Goal: Task Accomplishment & Management: Manage account settings

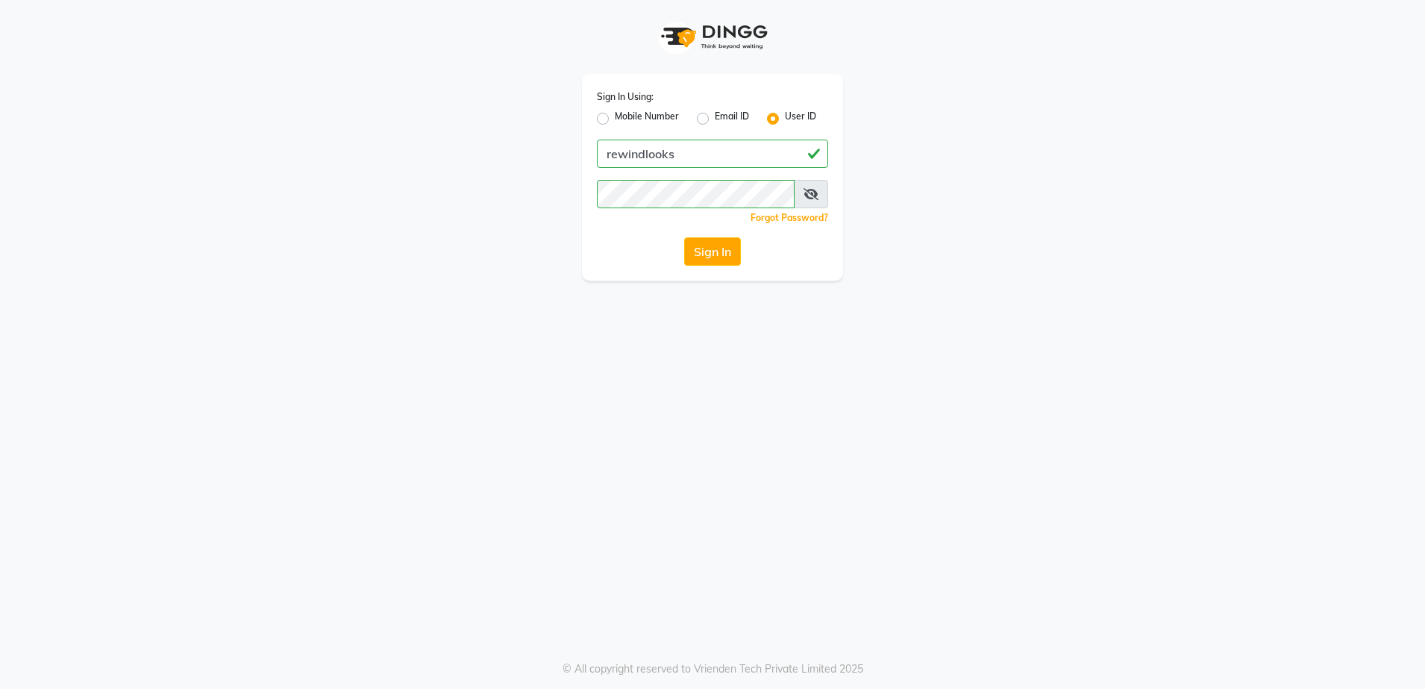
click at [711, 238] on button "Sign In" at bounding box center [712, 251] width 57 height 28
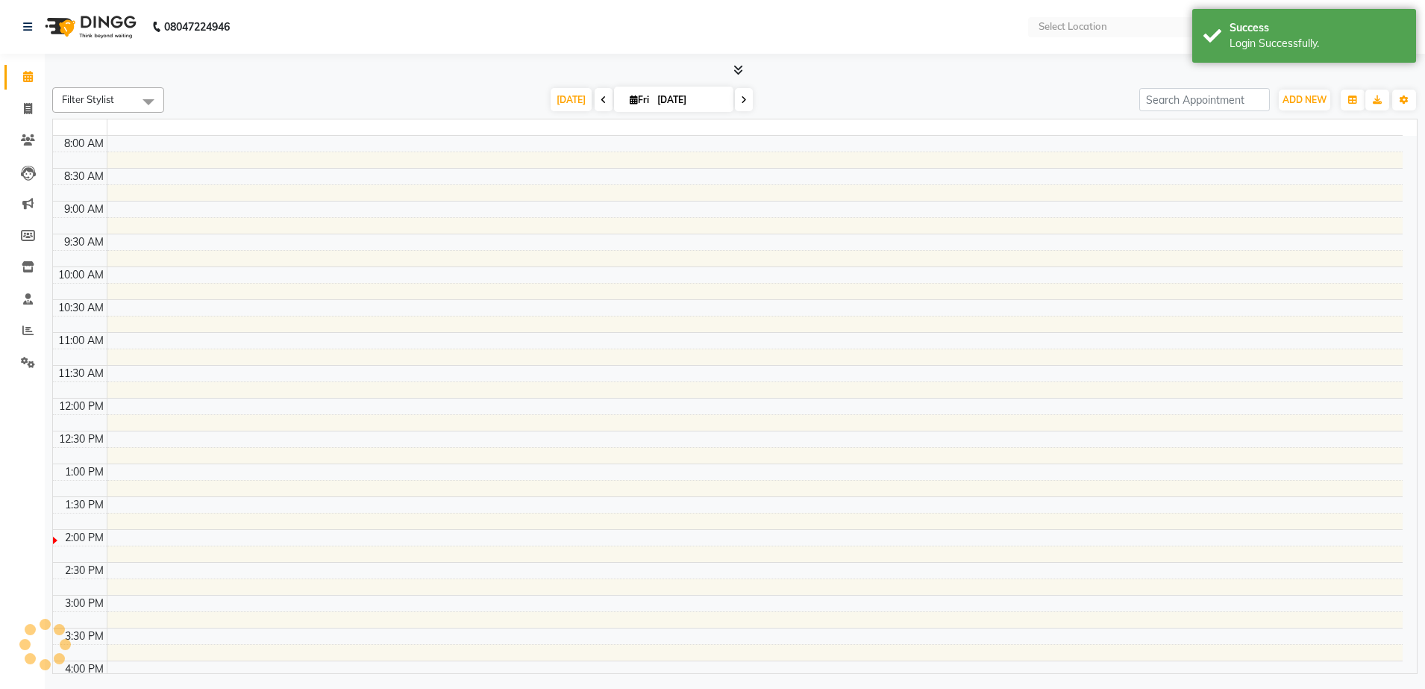
select select "en"
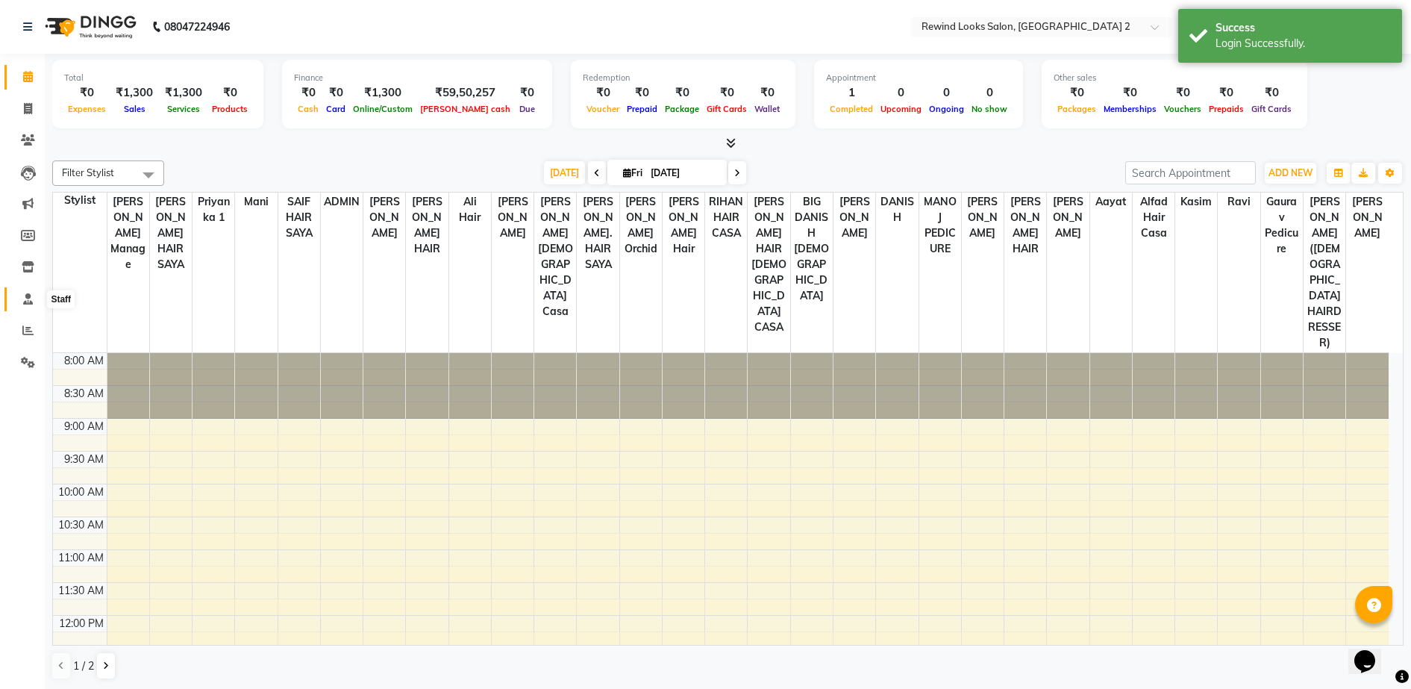
click at [23, 300] on icon at bounding box center [28, 298] width 10 height 11
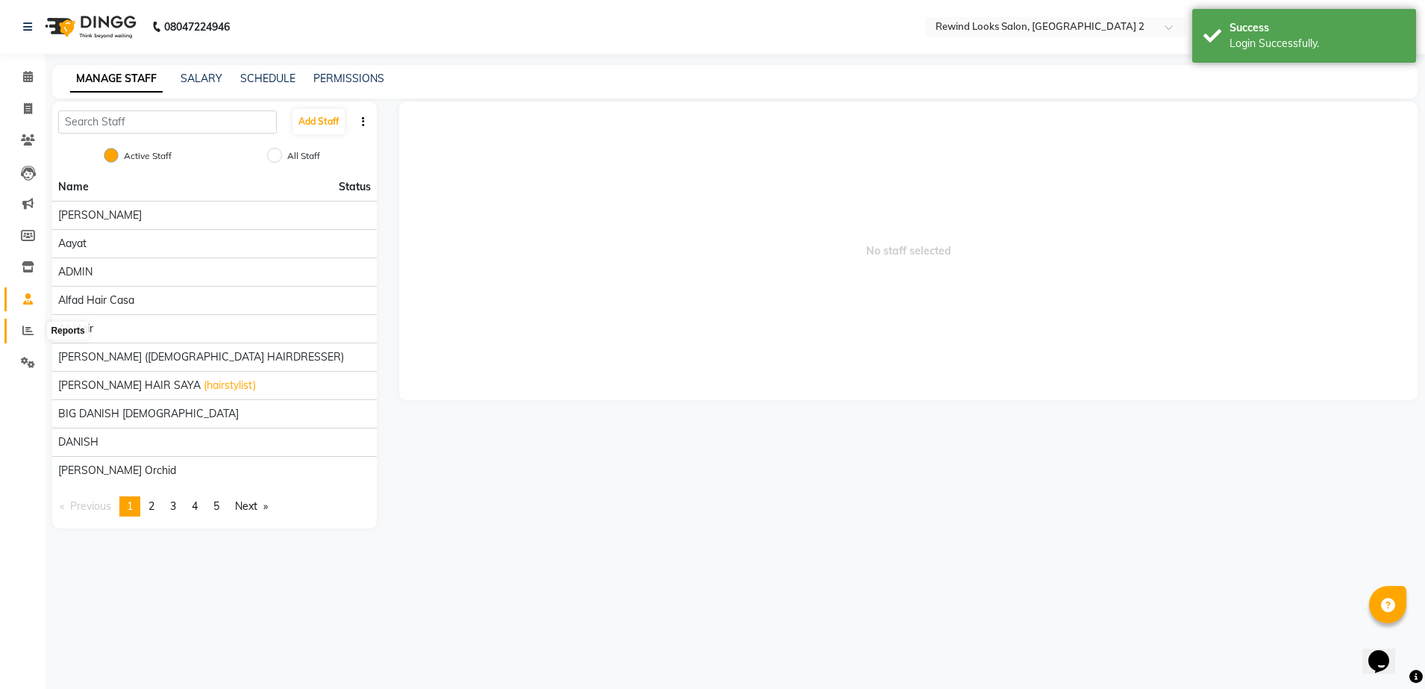
click at [28, 325] on icon at bounding box center [27, 330] width 11 height 11
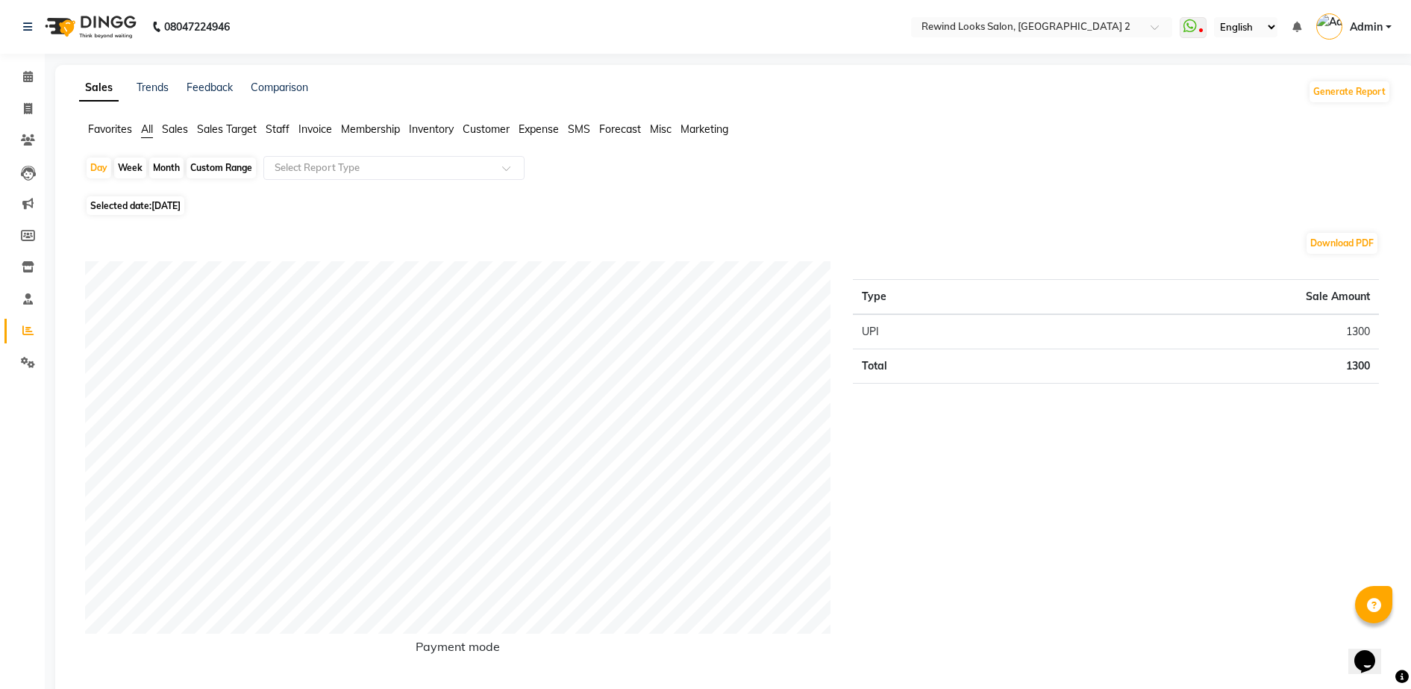
click at [271, 133] on span "Staff" at bounding box center [278, 128] width 24 height 13
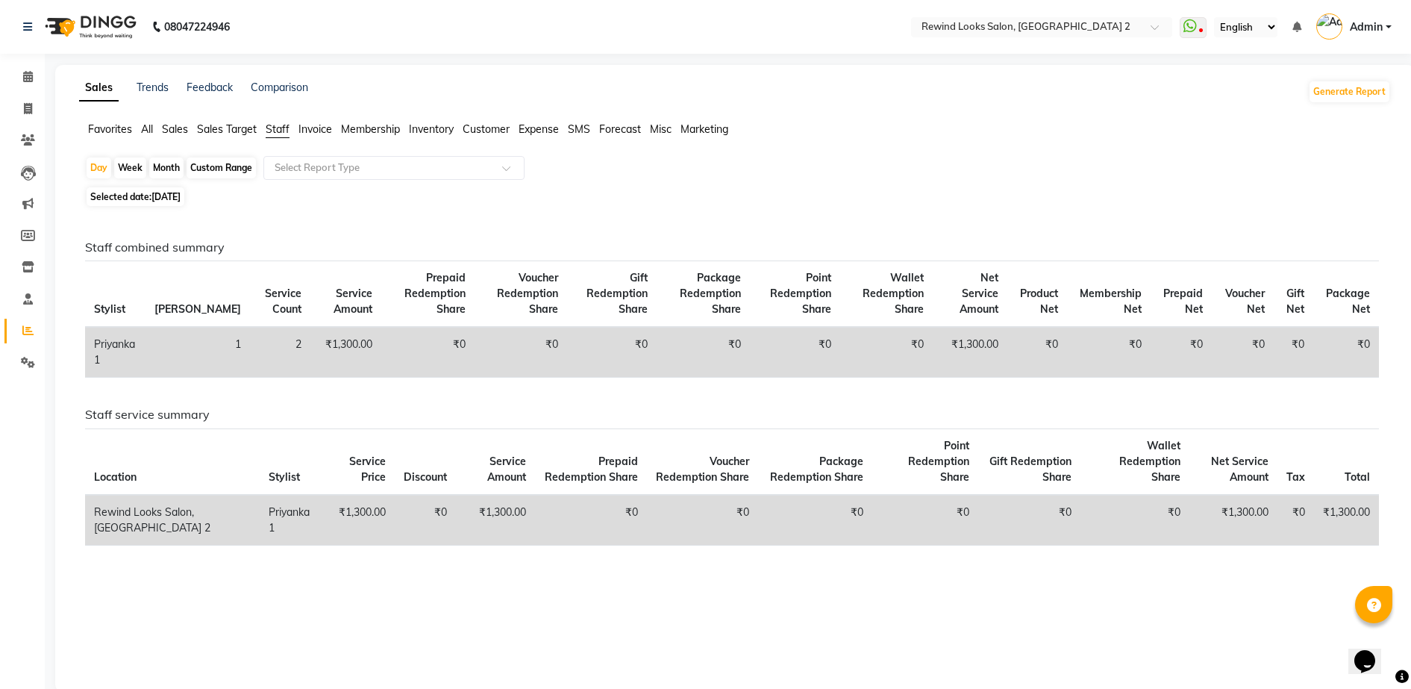
click at [172, 169] on div "Month" at bounding box center [166, 167] width 34 height 21
select select "10"
select select "2025"
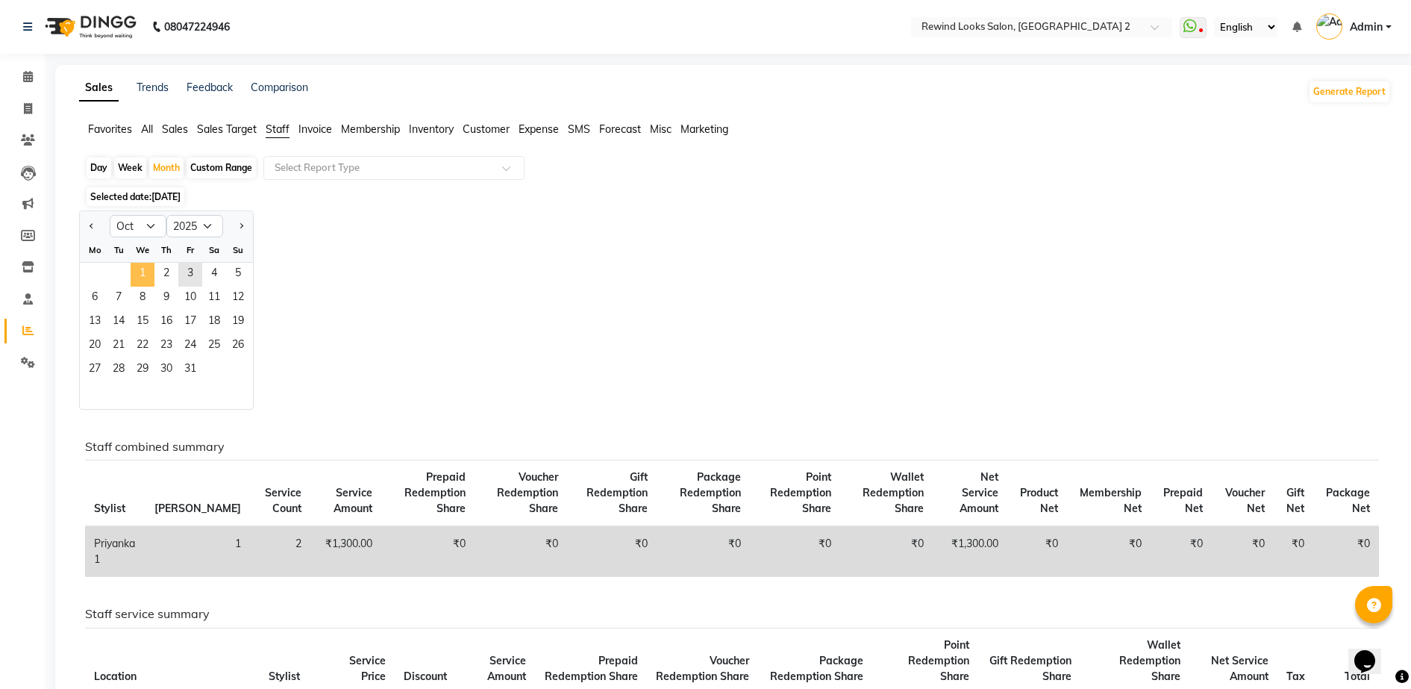
click at [148, 270] on span "1" at bounding box center [143, 275] width 24 height 24
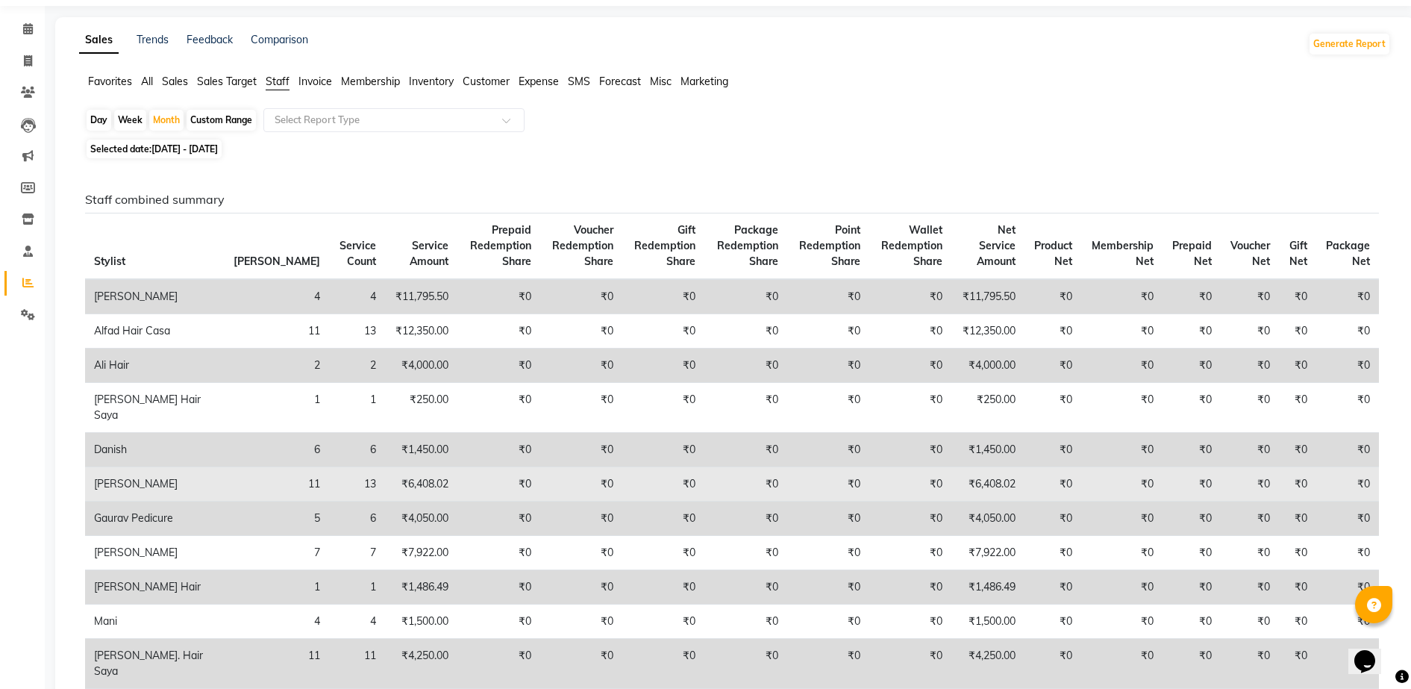
scroll to position [49, 0]
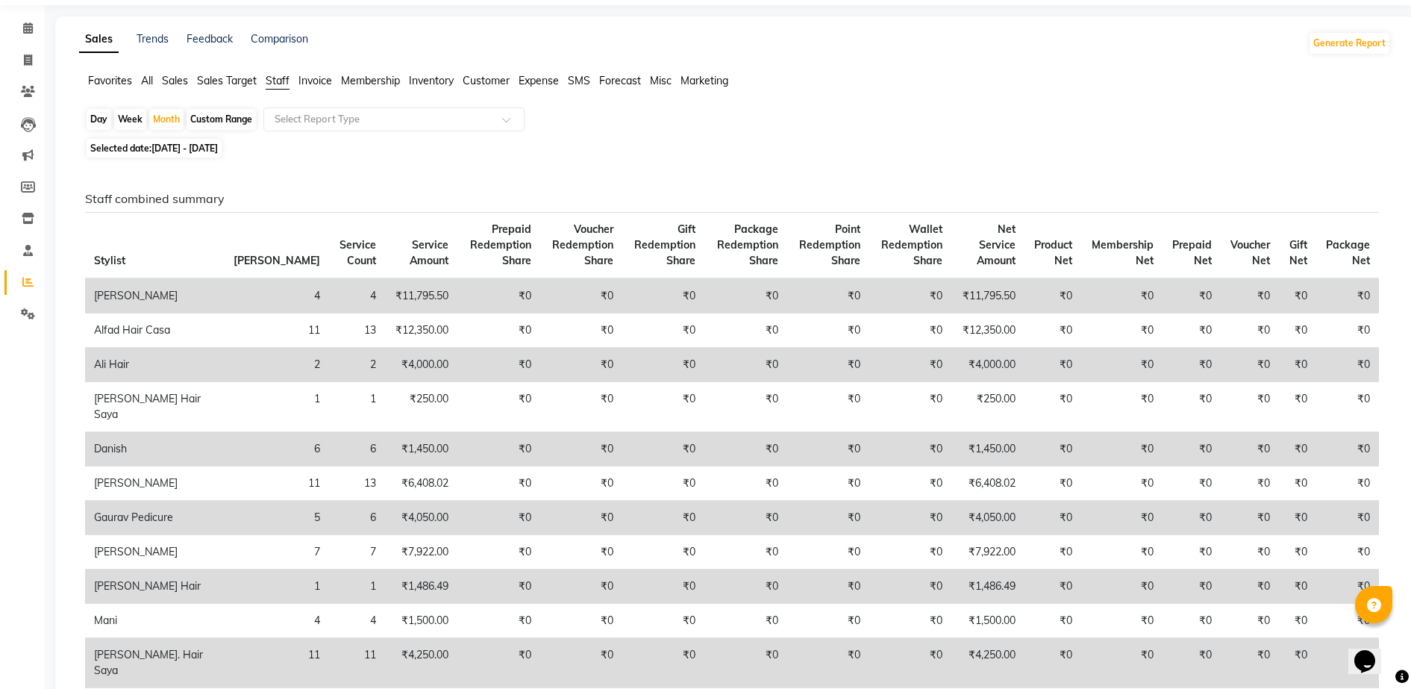
click at [385, 381] on td "₹4,000.00" at bounding box center [421, 365] width 72 height 34
click at [225, 376] on td "2" at bounding box center [277, 365] width 104 height 34
